Goal: Navigation & Orientation: Find specific page/section

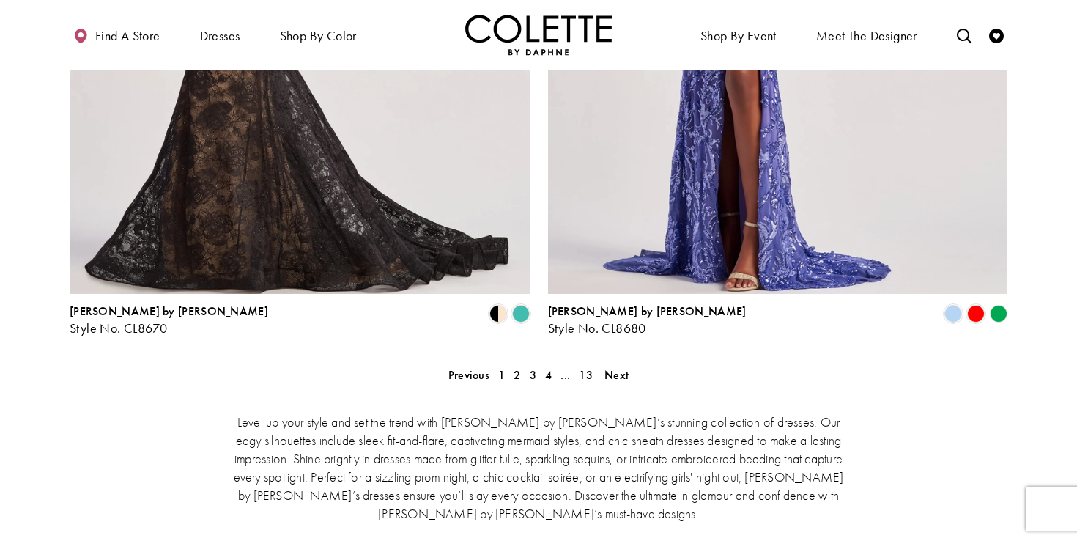
scroll to position [2645, 0]
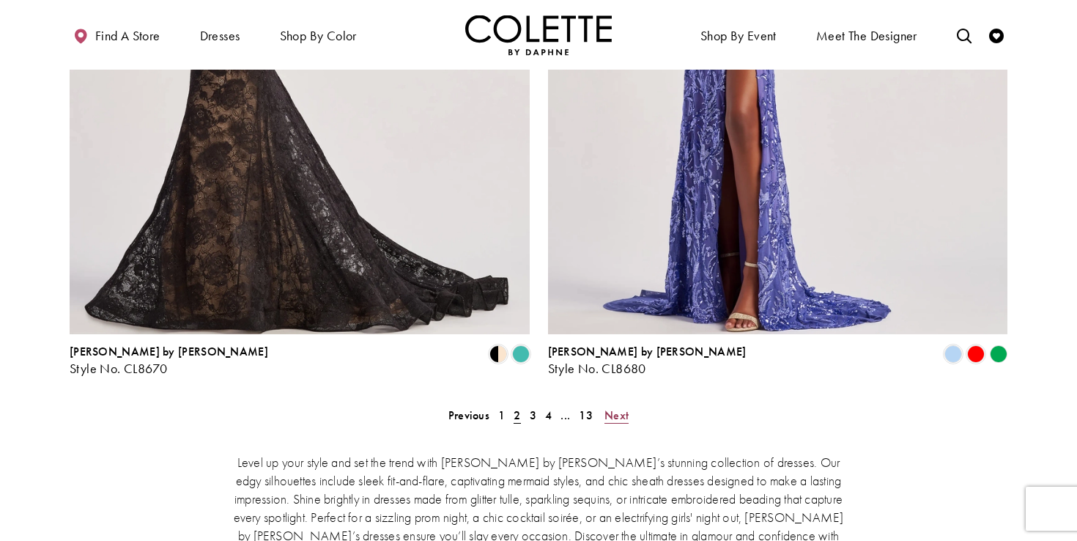
click at [616, 407] on span "Next" at bounding box center [617, 414] width 24 height 15
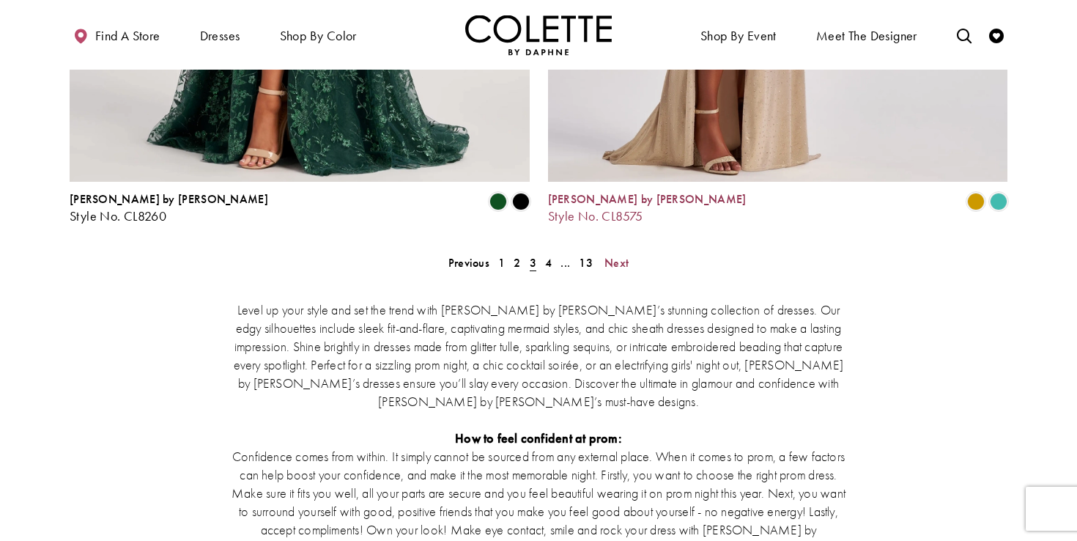
scroll to position [2740, 0]
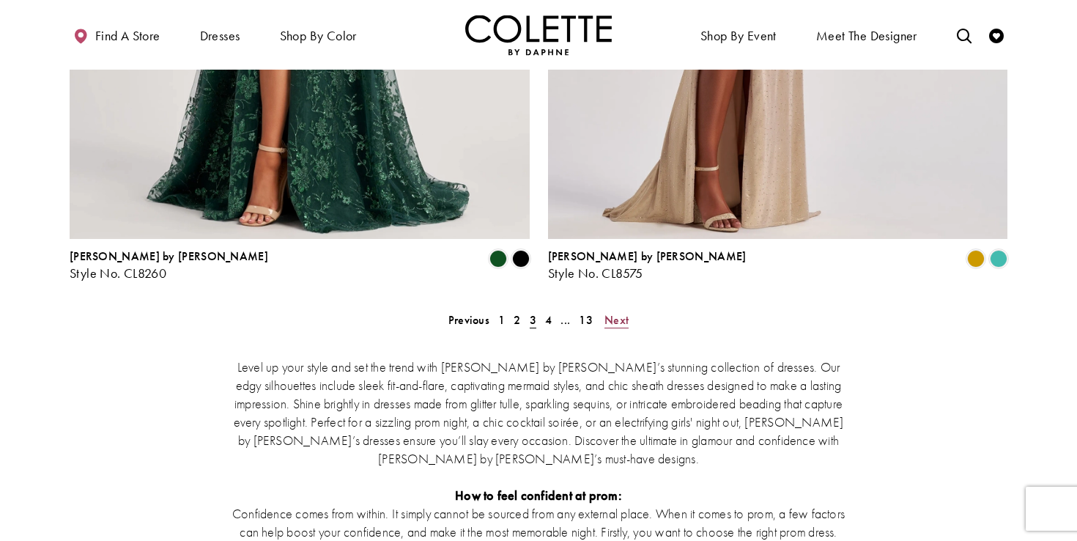
click at [620, 312] on span "Next" at bounding box center [617, 319] width 24 height 15
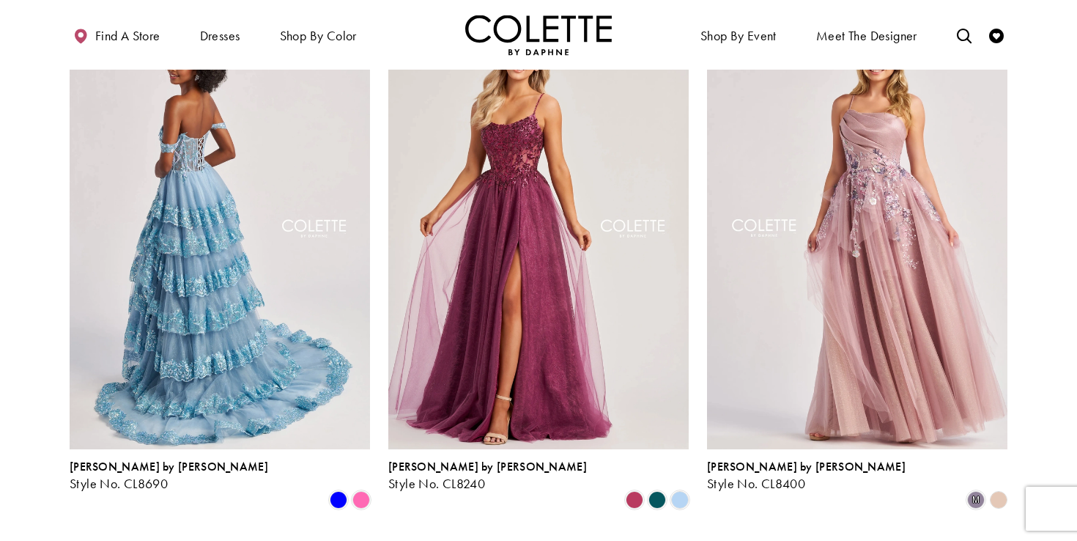
scroll to position [1227, 0]
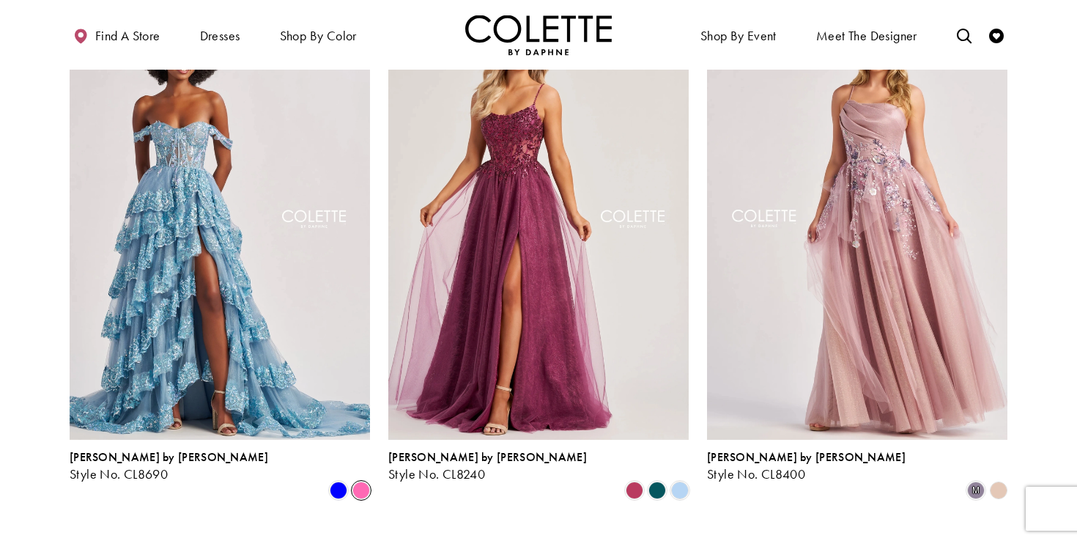
click at [359, 481] on span "Product List" at bounding box center [361, 490] width 18 height 18
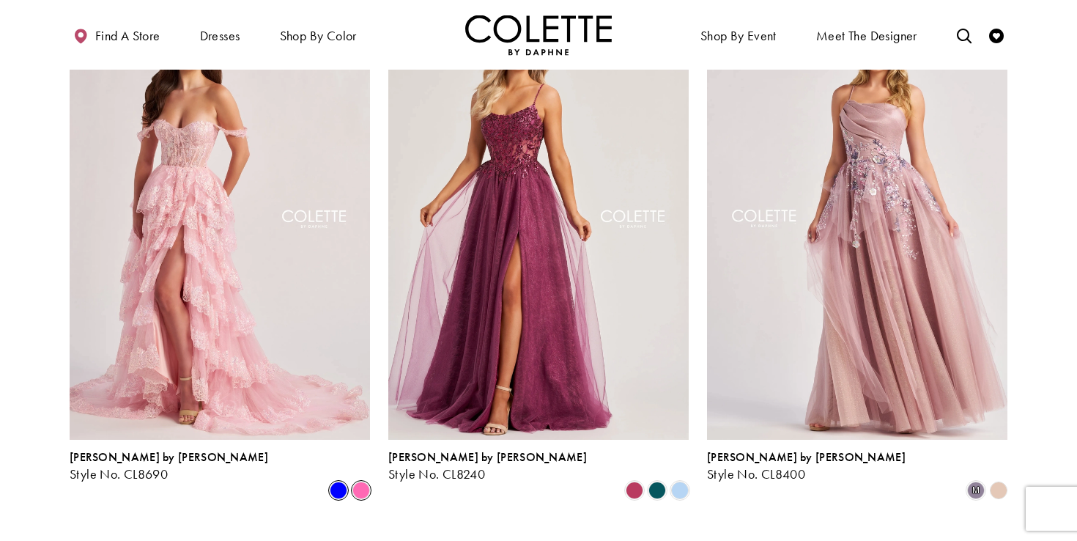
click at [338, 481] on span "Product List" at bounding box center [339, 490] width 18 height 18
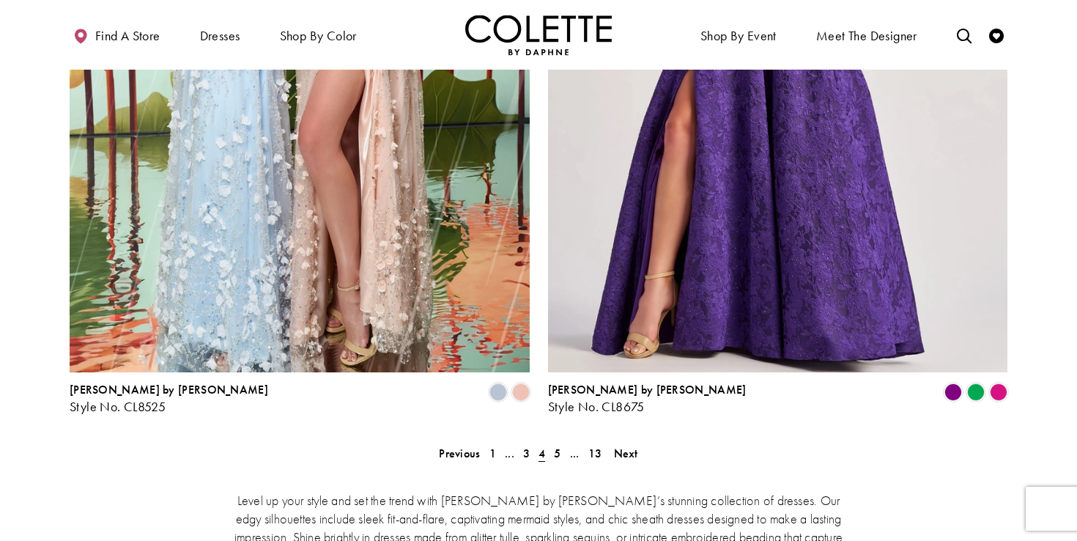
scroll to position [2768, 0]
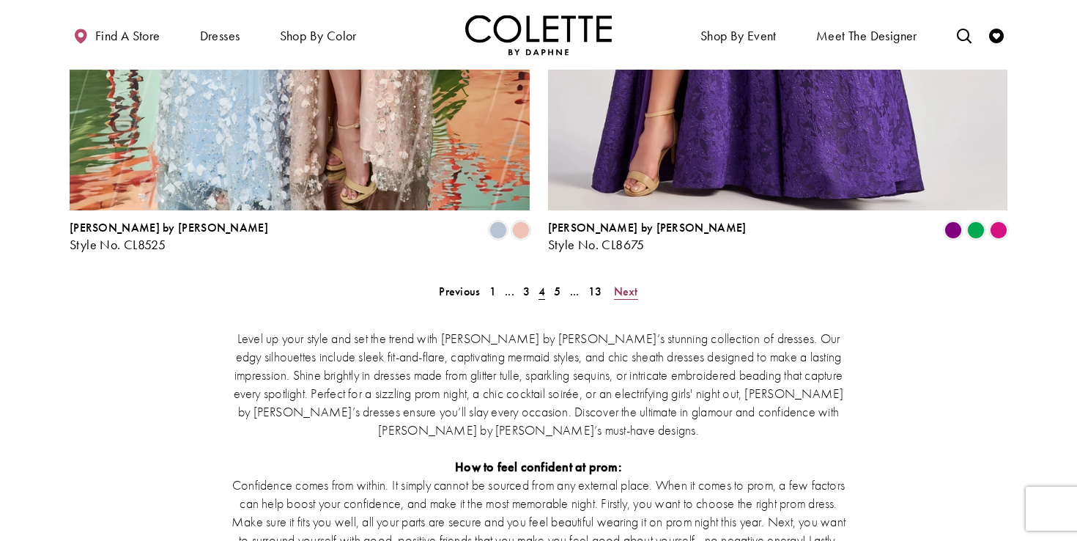
click at [627, 284] on span "Next" at bounding box center [626, 291] width 24 height 15
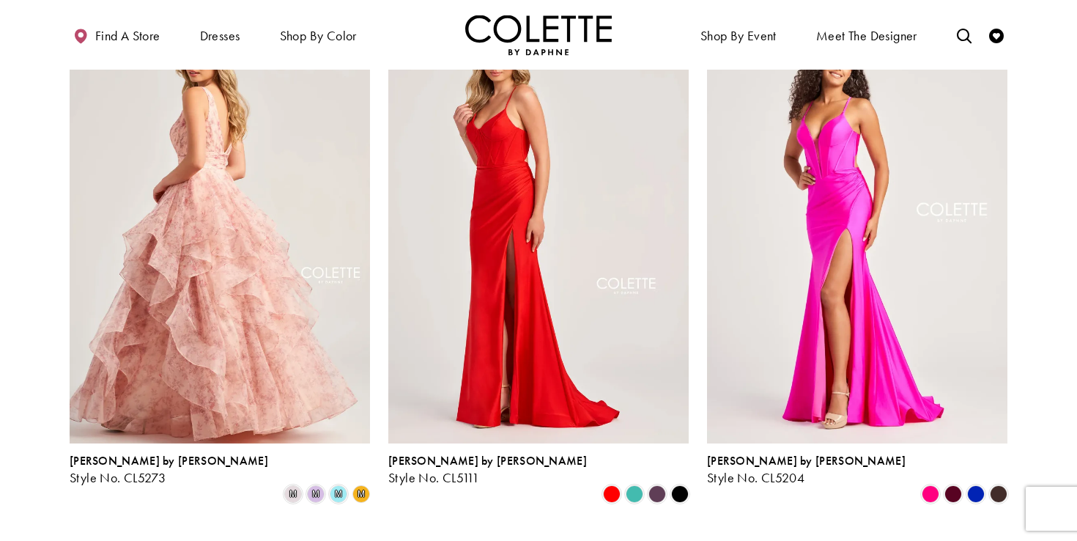
scroll to position [703, 0]
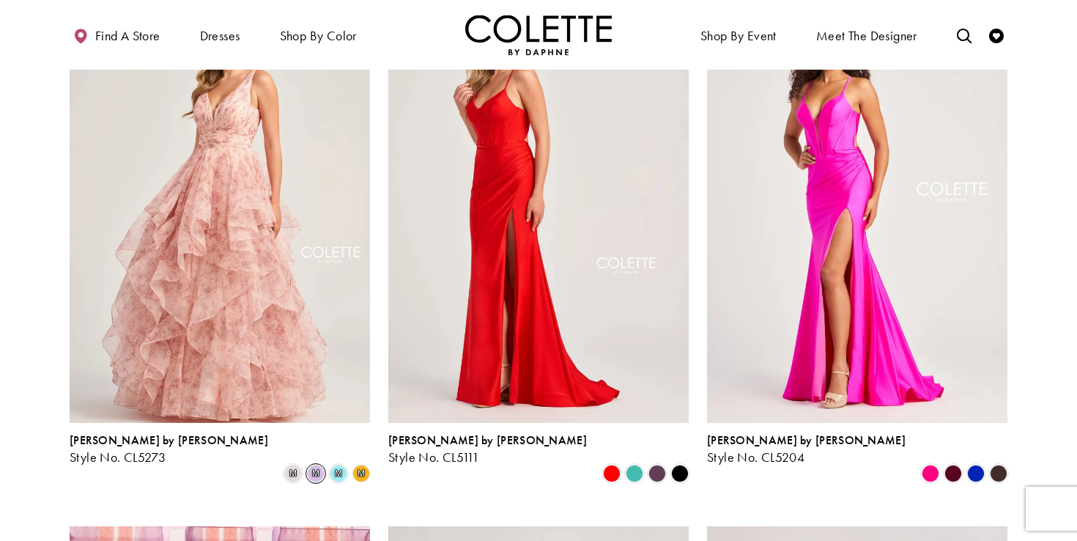
click at [319, 465] on span "m" at bounding box center [316, 474] width 18 height 18
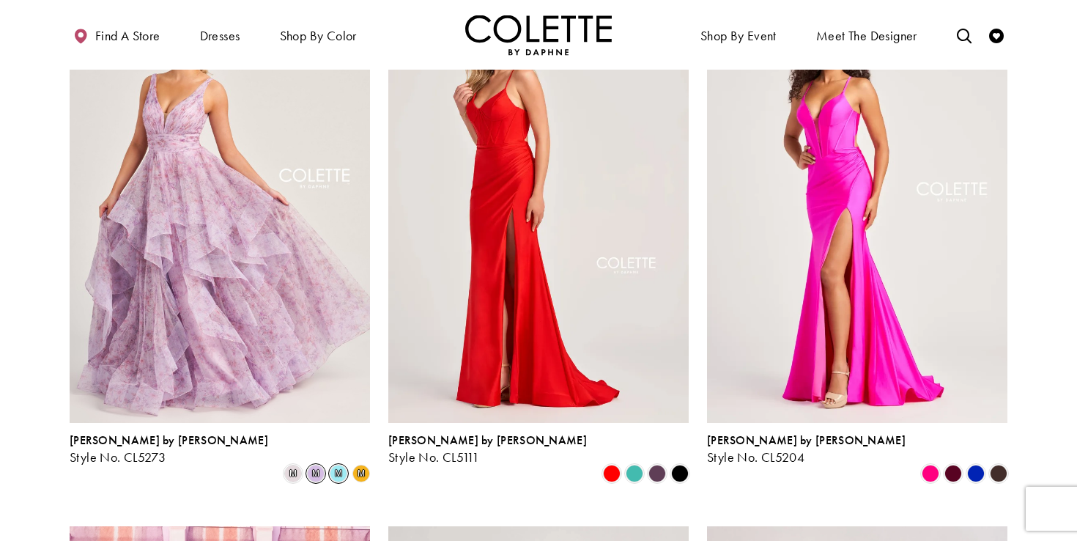
click at [337, 465] on span "m" at bounding box center [339, 474] width 18 height 18
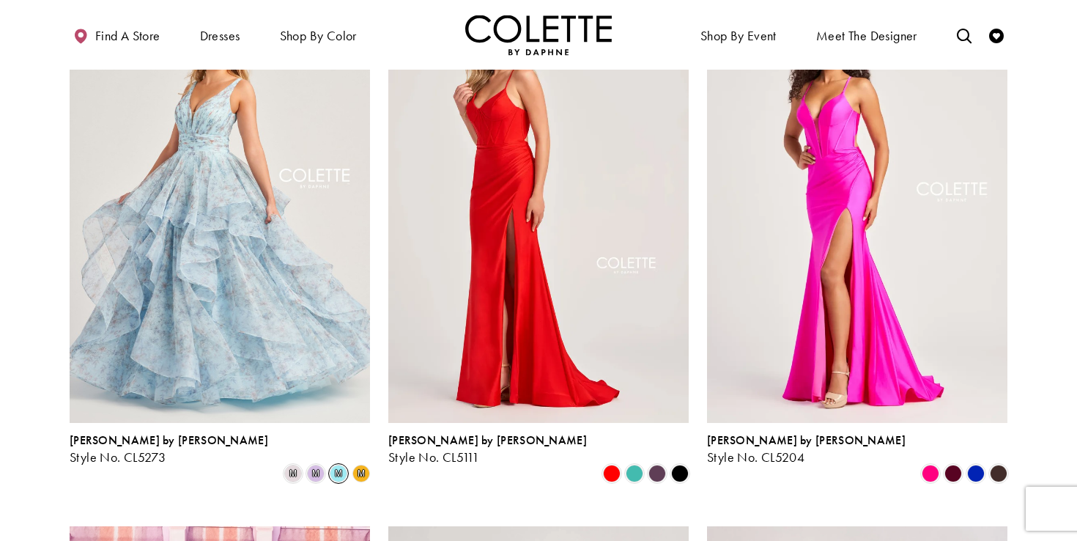
click at [357, 462] on polygon "Product List" at bounding box center [361, 473] width 23 height 23
click at [364, 469] on span "m" at bounding box center [361, 473] width 7 height 9
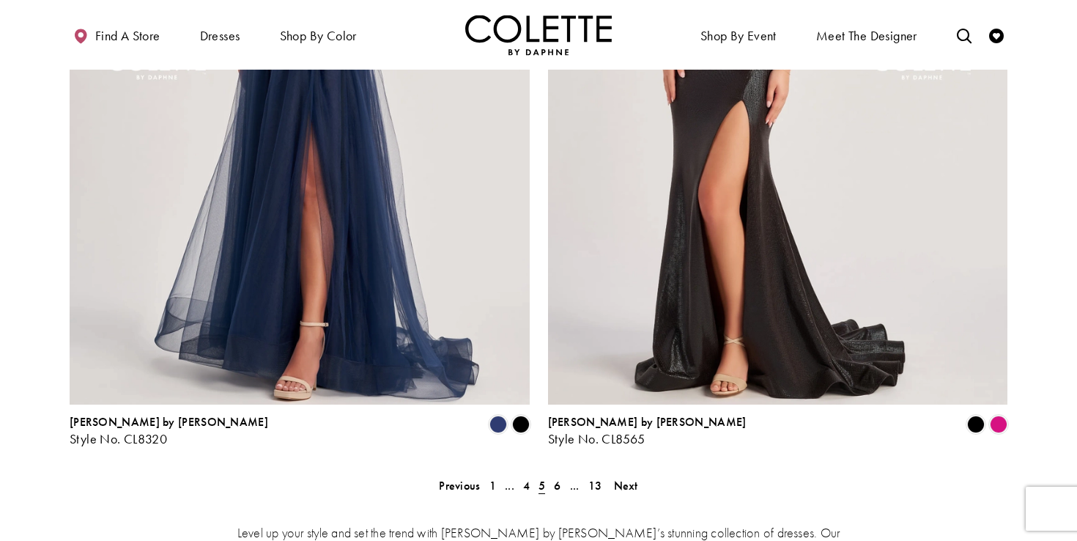
scroll to position [2573, 0]
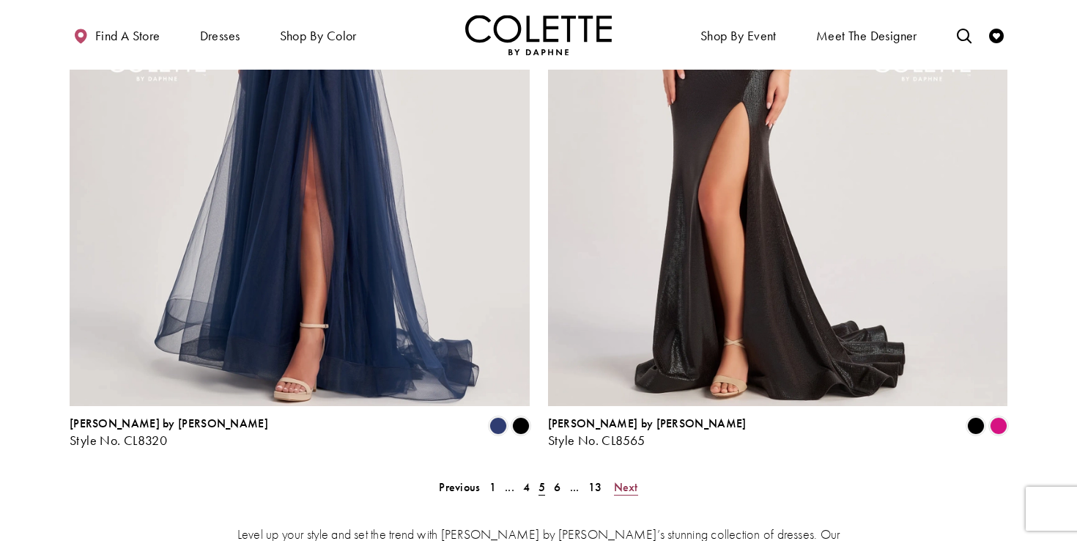
click at [637, 479] on span "Next" at bounding box center [626, 486] width 24 height 15
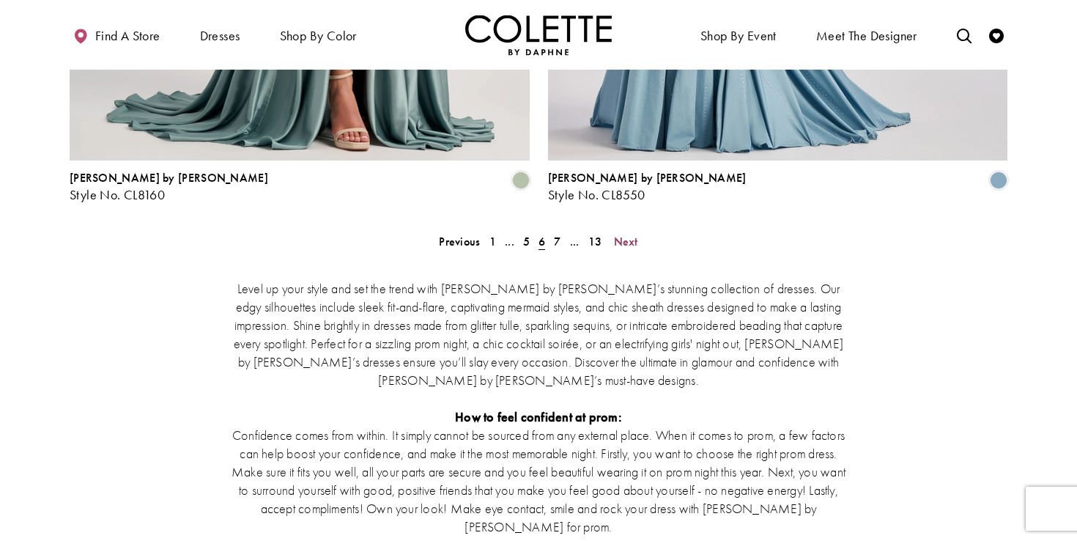
scroll to position [2745, 0]
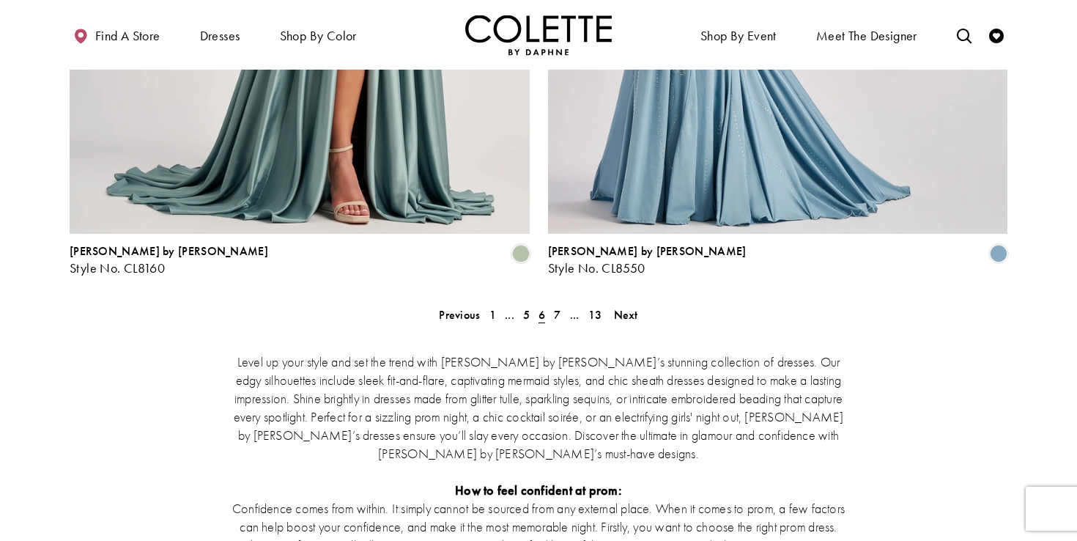
click at [627, 307] on span "Next" at bounding box center [626, 314] width 24 height 15
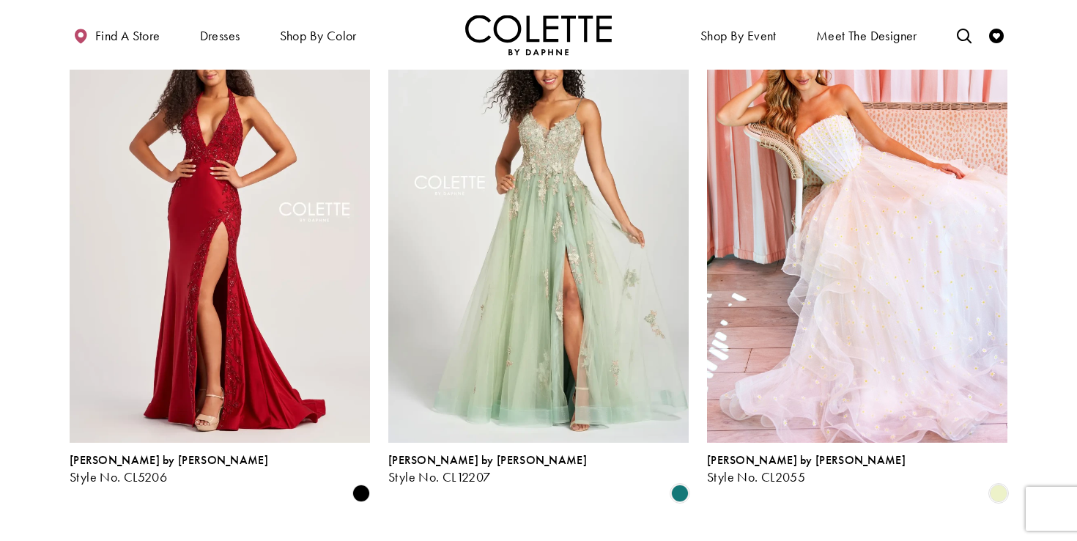
scroll to position [1230, 0]
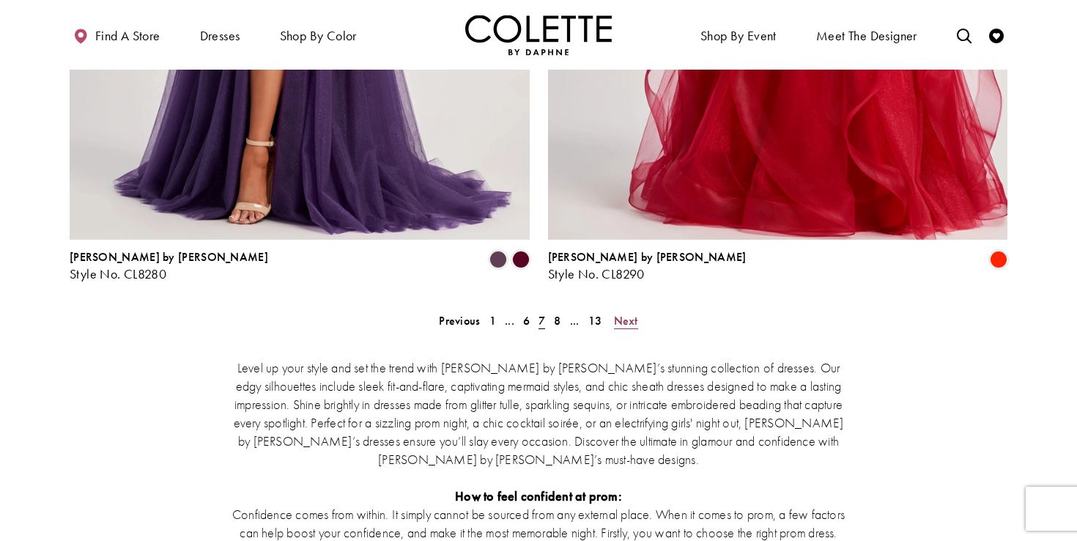
click at [621, 313] on span "Next" at bounding box center [626, 320] width 24 height 15
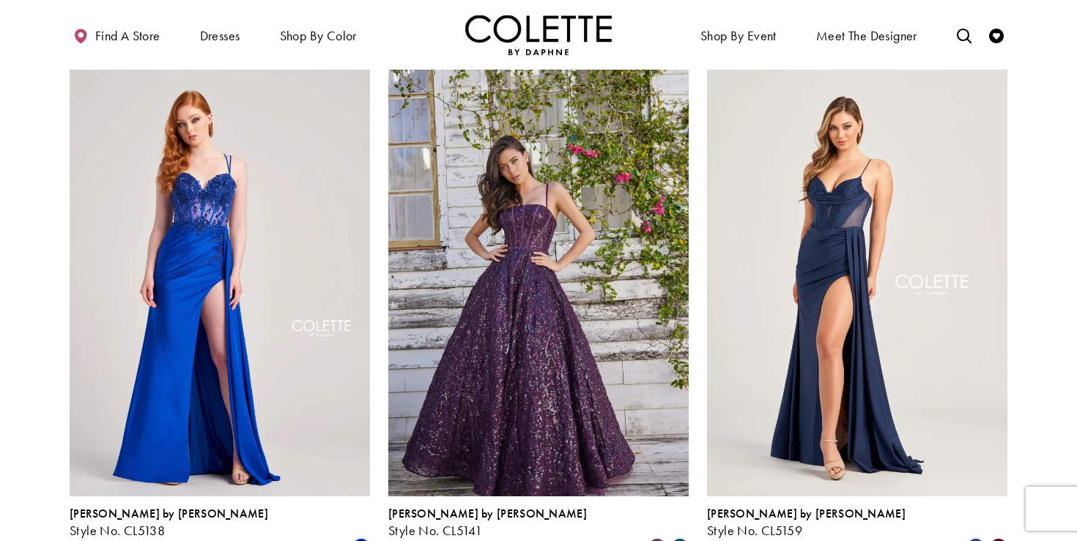
scroll to position [1711, 0]
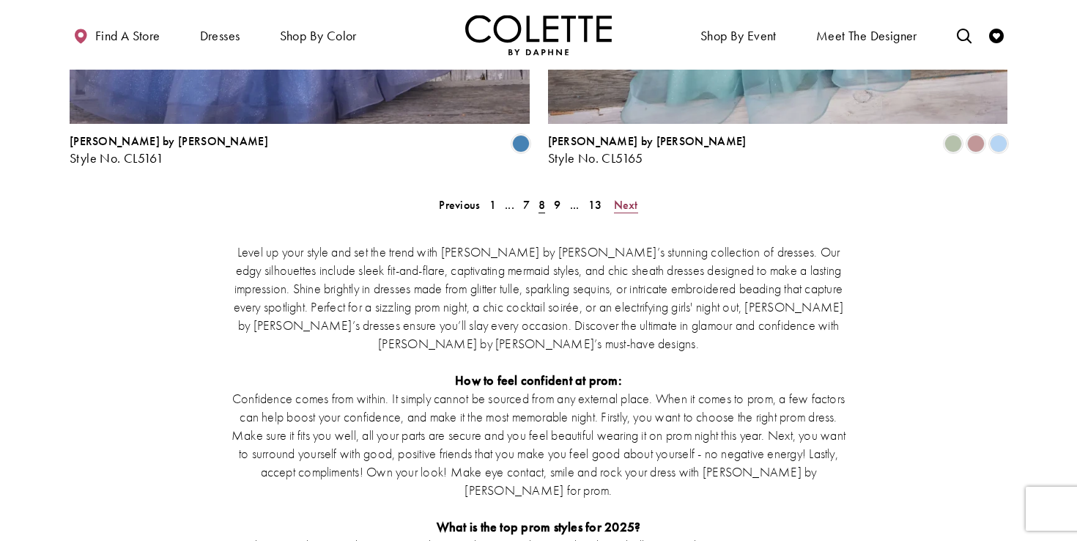
click at [621, 197] on span "Next" at bounding box center [626, 204] width 24 height 15
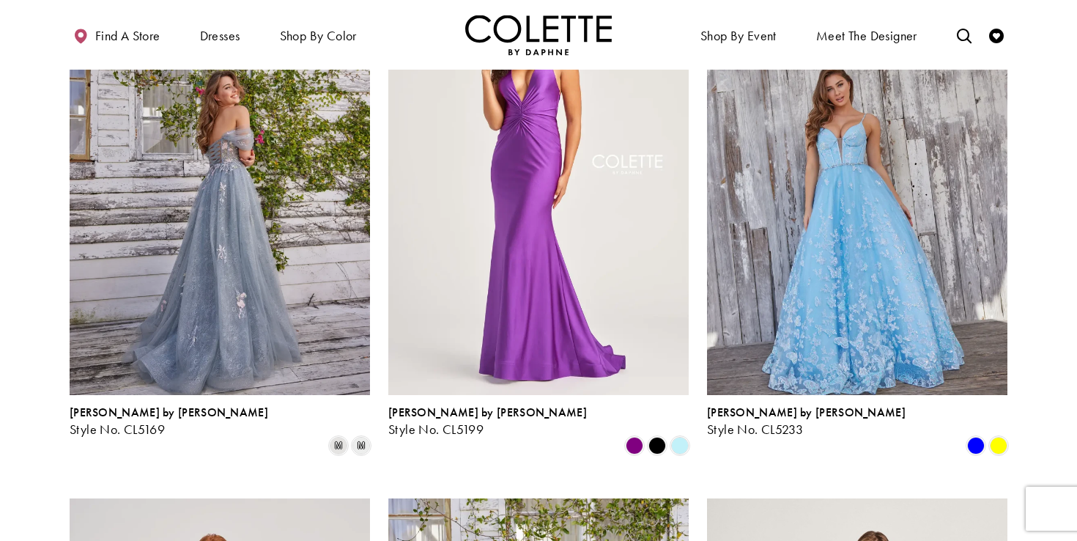
scroll to position [193, 0]
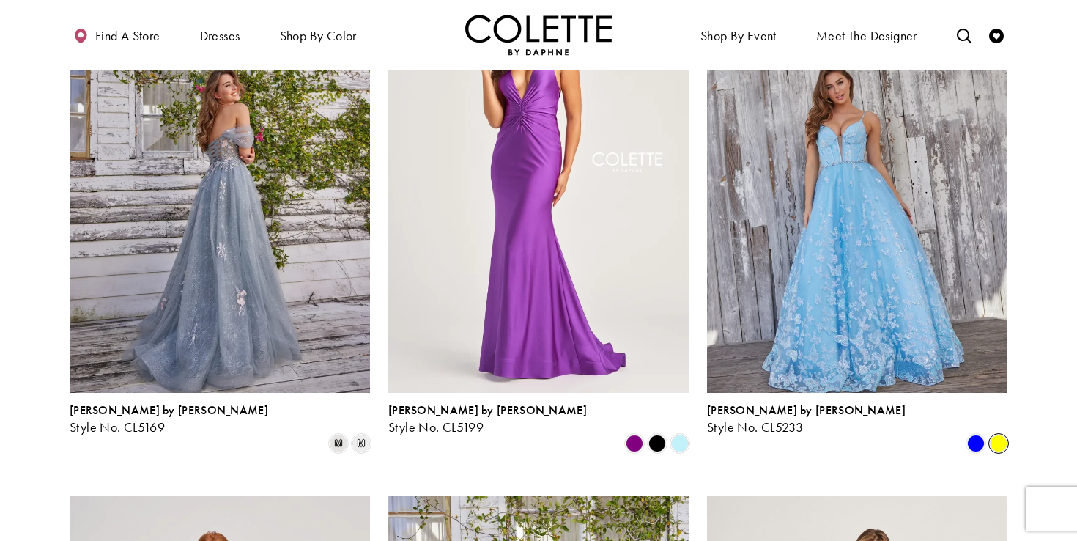
click at [999, 435] on span "Product List" at bounding box center [999, 444] width 18 height 18
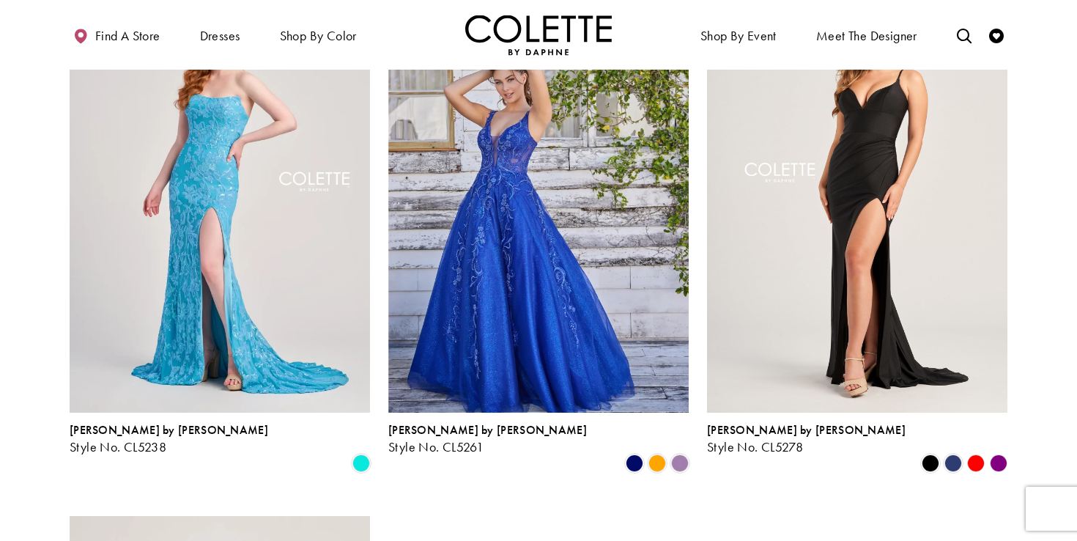
scroll to position [744, 0]
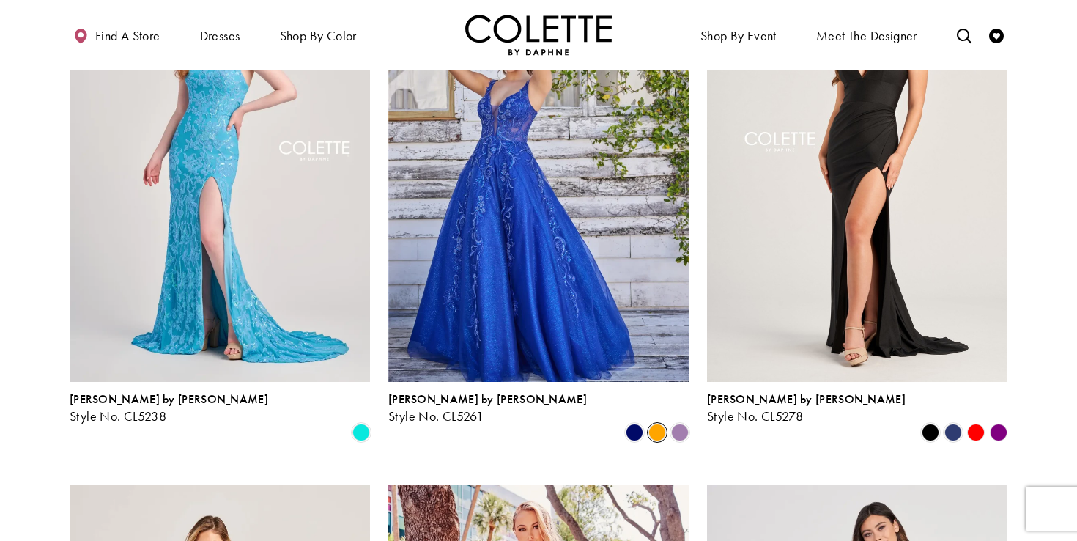
click at [661, 424] on span "Product List" at bounding box center [658, 433] width 18 height 18
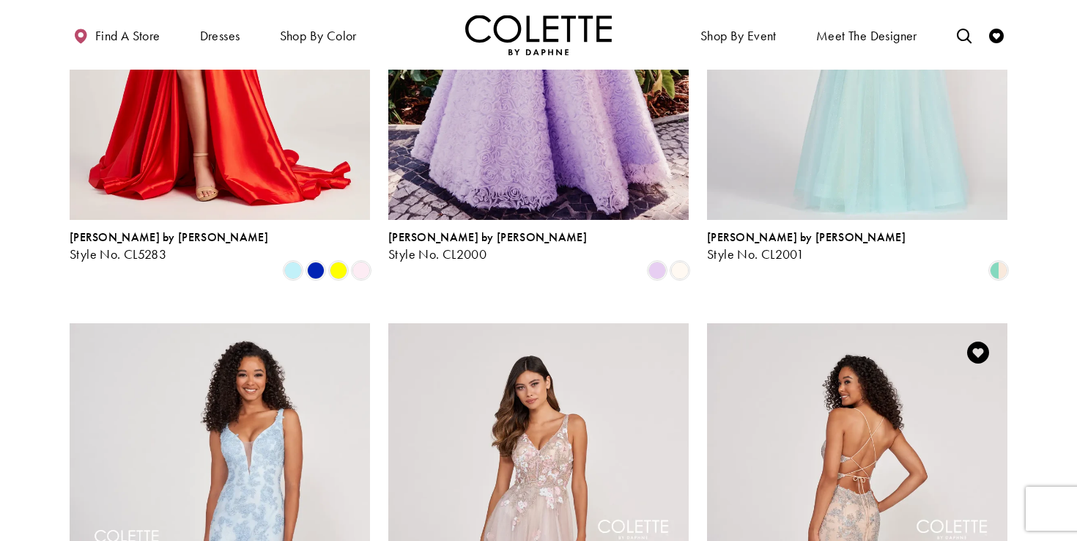
scroll to position [1266, 0]
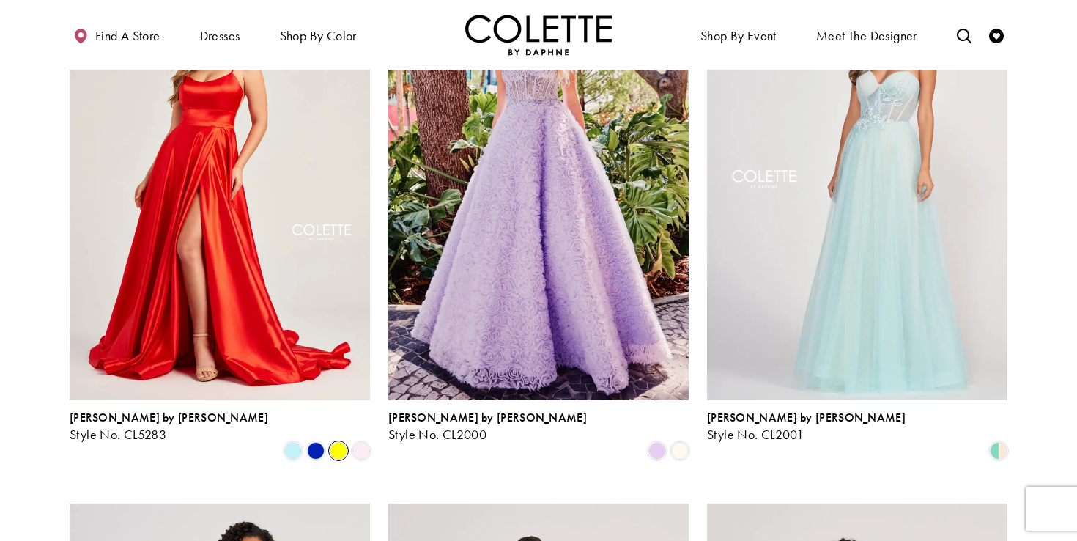
click at [341, 442] on span "Product List" at bounding box center [339, 451] width 18 height 18
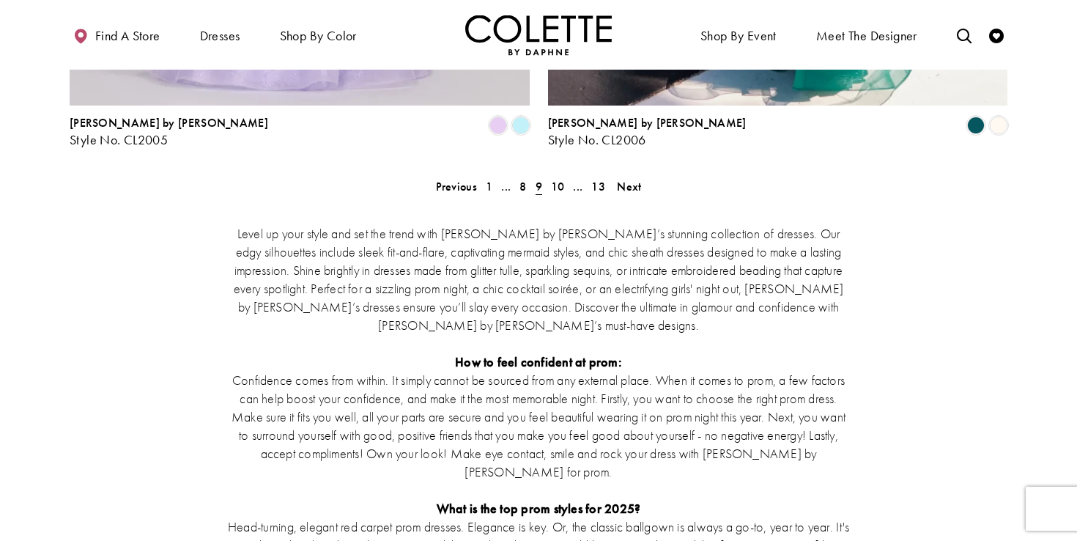
scroll to position [2888, 0]
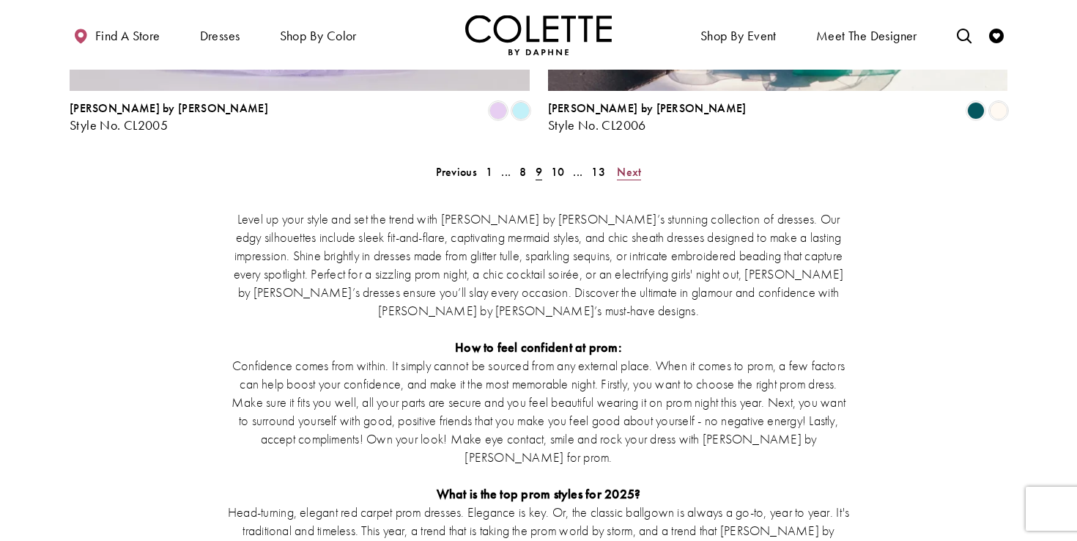
click at [641, 161] on link "Next" at bounding box center [629, 171] width 33 height 21
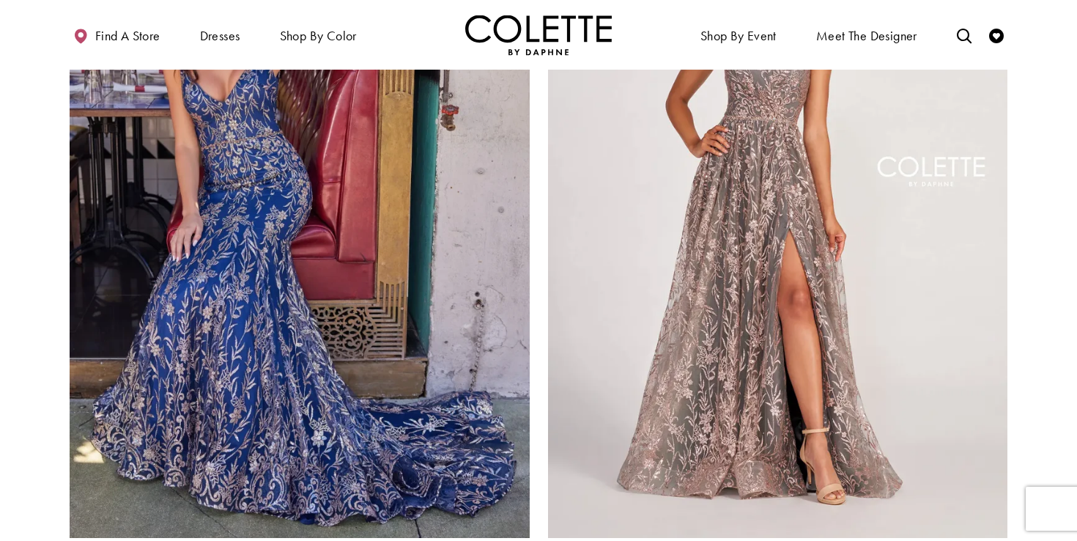
scroll to position [2484, 0]
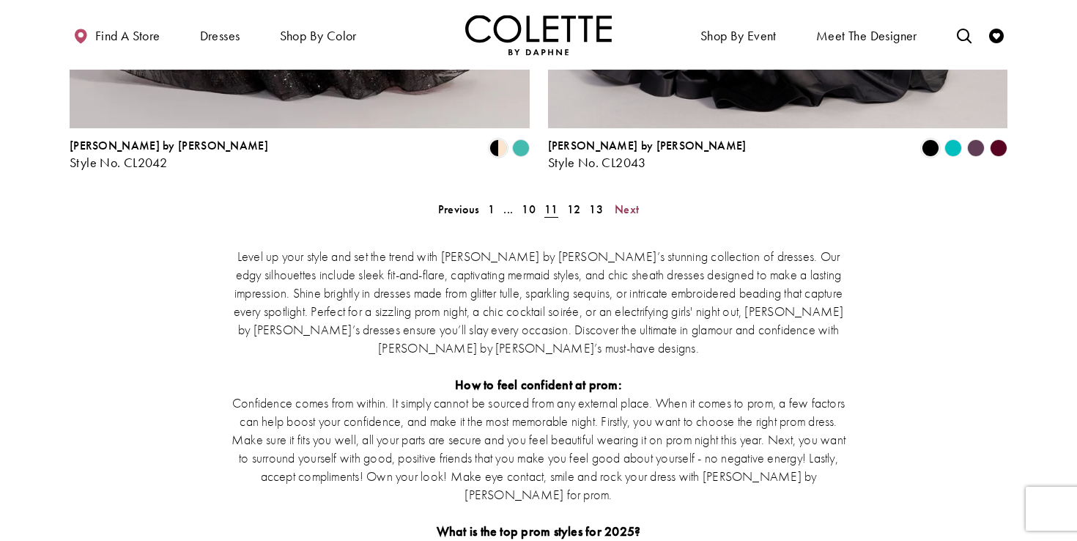
scroll to position [2694, 0]
